Goal: Navigation & Orientation: Find specific page/section

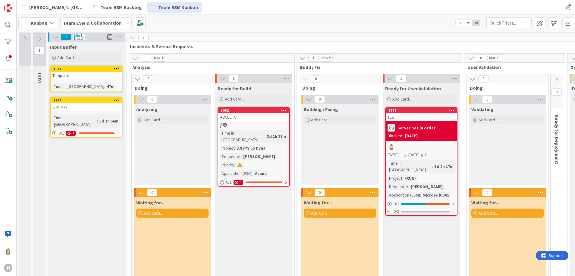
click at [109, 22] on b "Team ESM & Collaboration" at bounding box center [92, 23] width 59 height 6
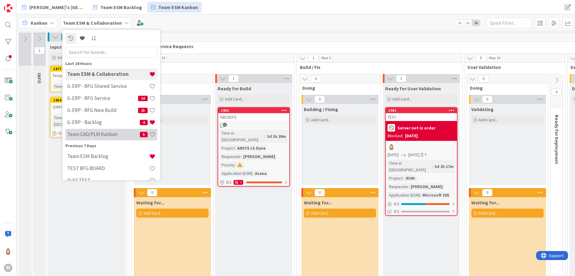
click at [109, 134] on h4 "Team CAD/PLM Kanban" at bounding box center [103, 134] width 73 height 6
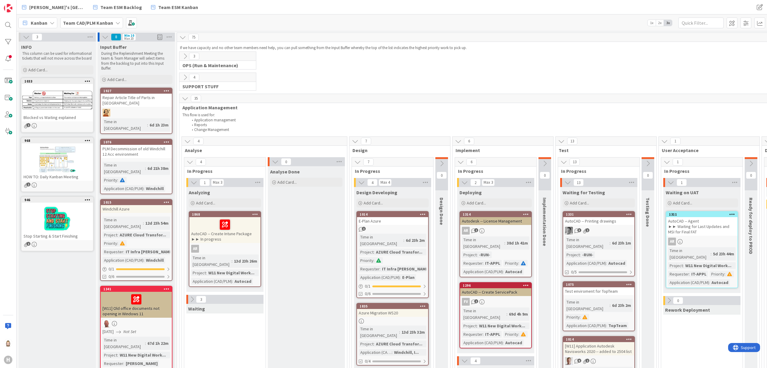
click at [77, 220] on div at bounding box center [57, 218] width 71 height 27
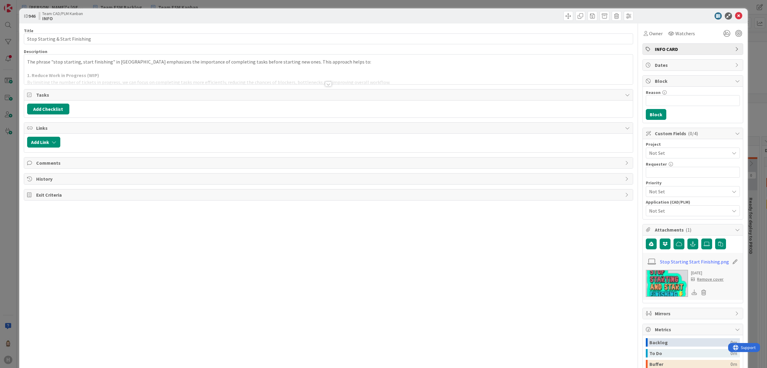
click at [327, 84] on div at bounding box center [328, 84] width 7 height 5
